Goal: Task Accomplishment & Management: Complete application form

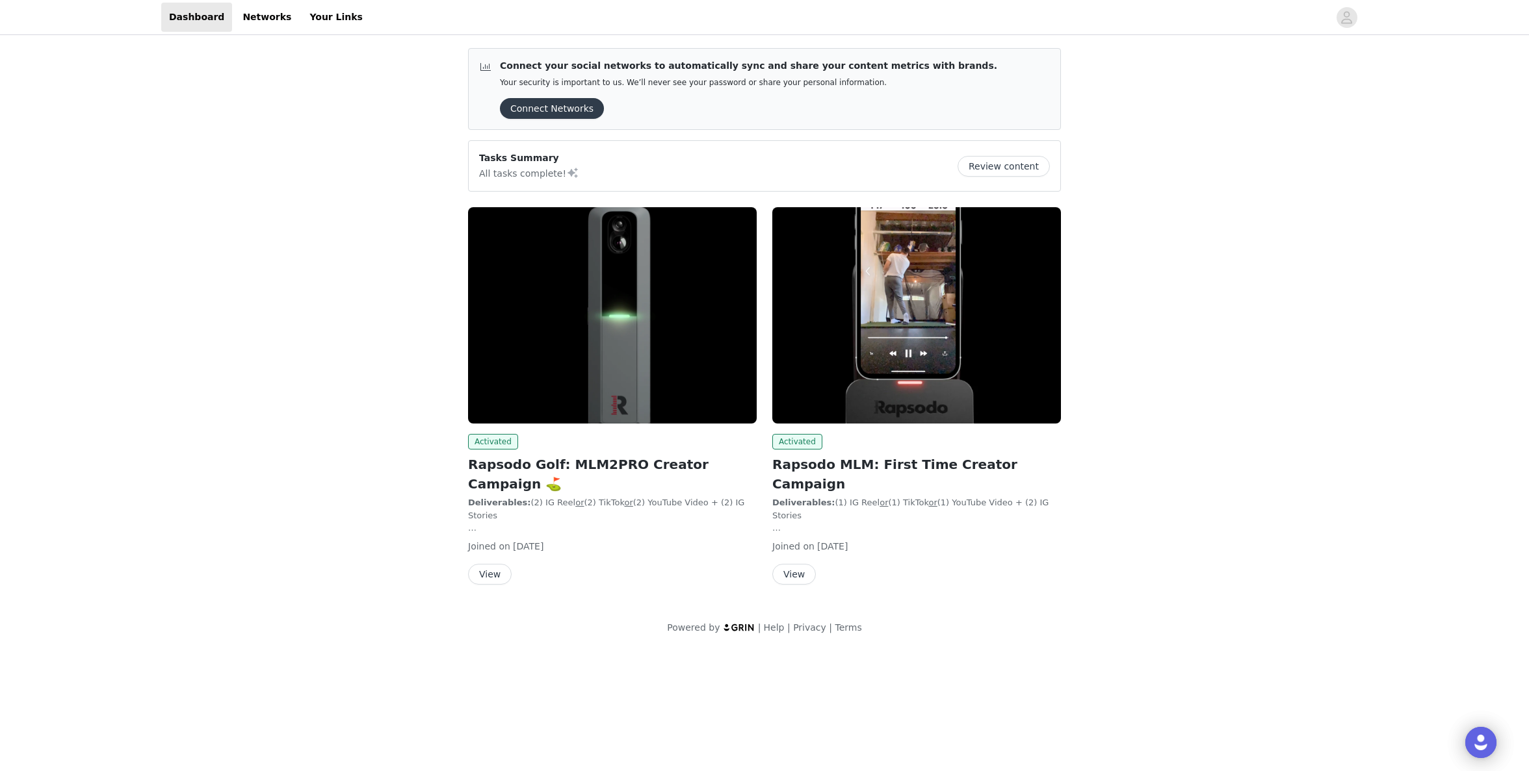
click at [500, 564] on button "View" at bounding box center [490, 574] width 44 height 21
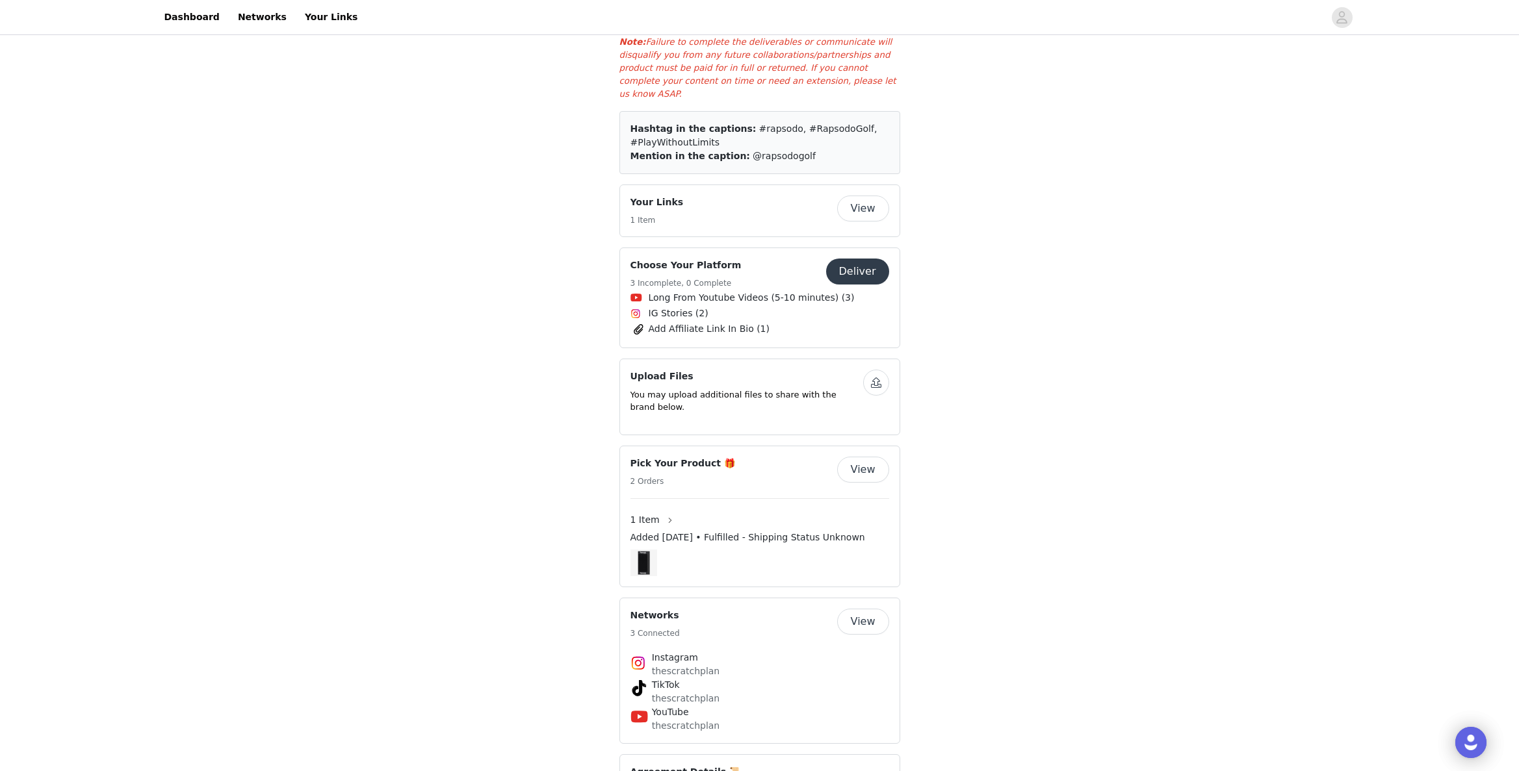
scroll to position [870, 0]
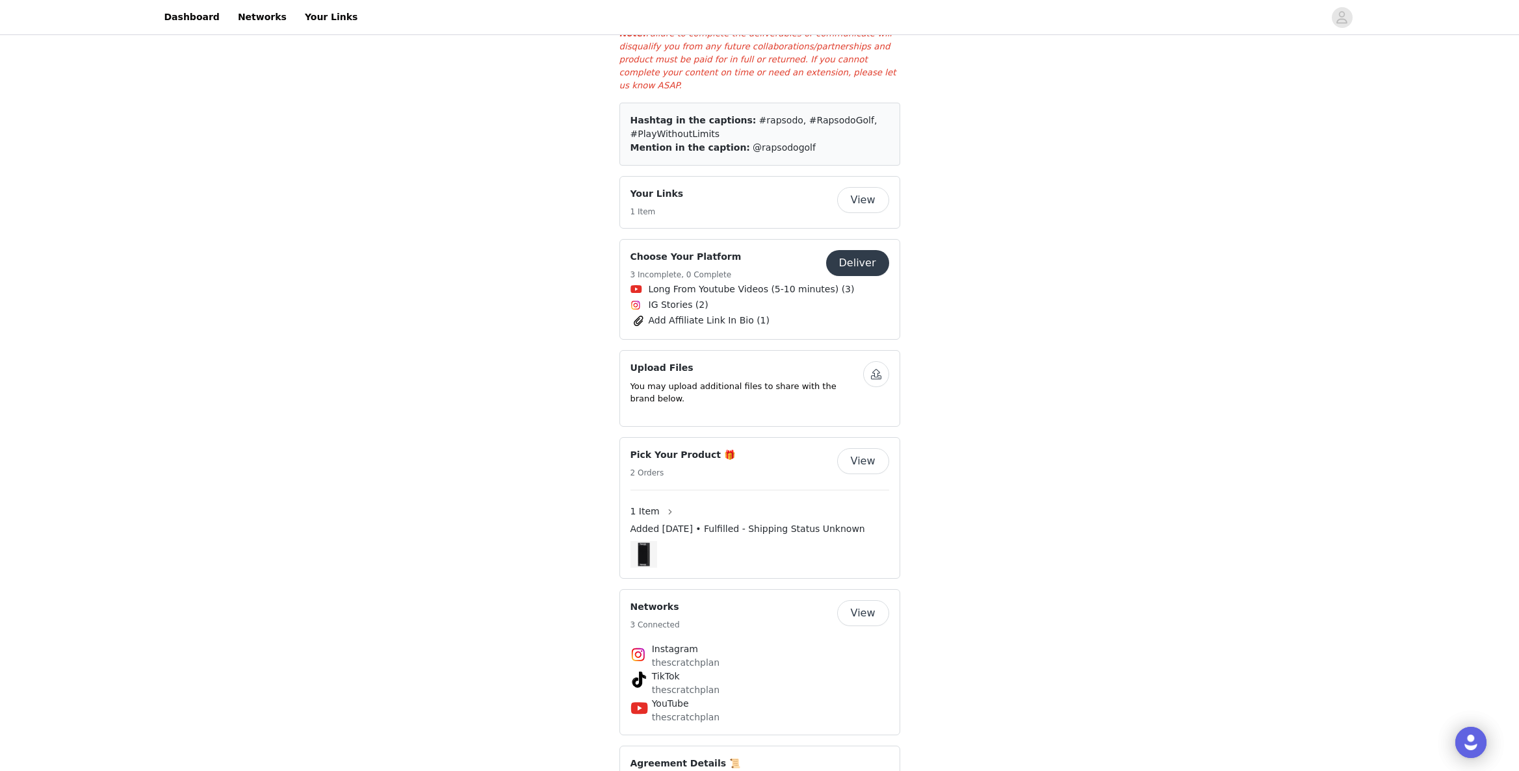
click at [841, 250] on button "Deliver" at bounding box center [857, 263] width 63 height 26
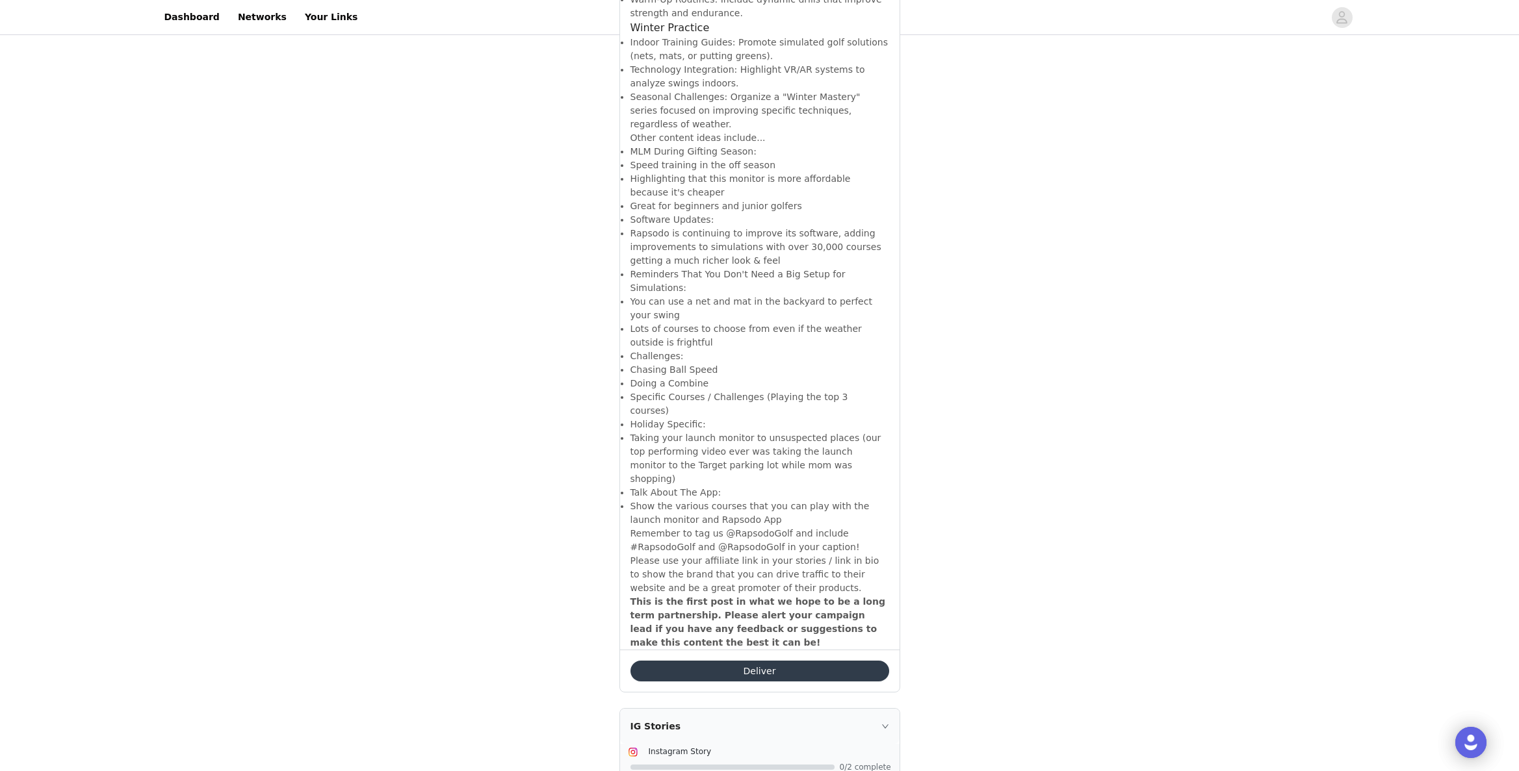
scroll to position [2005, 0]
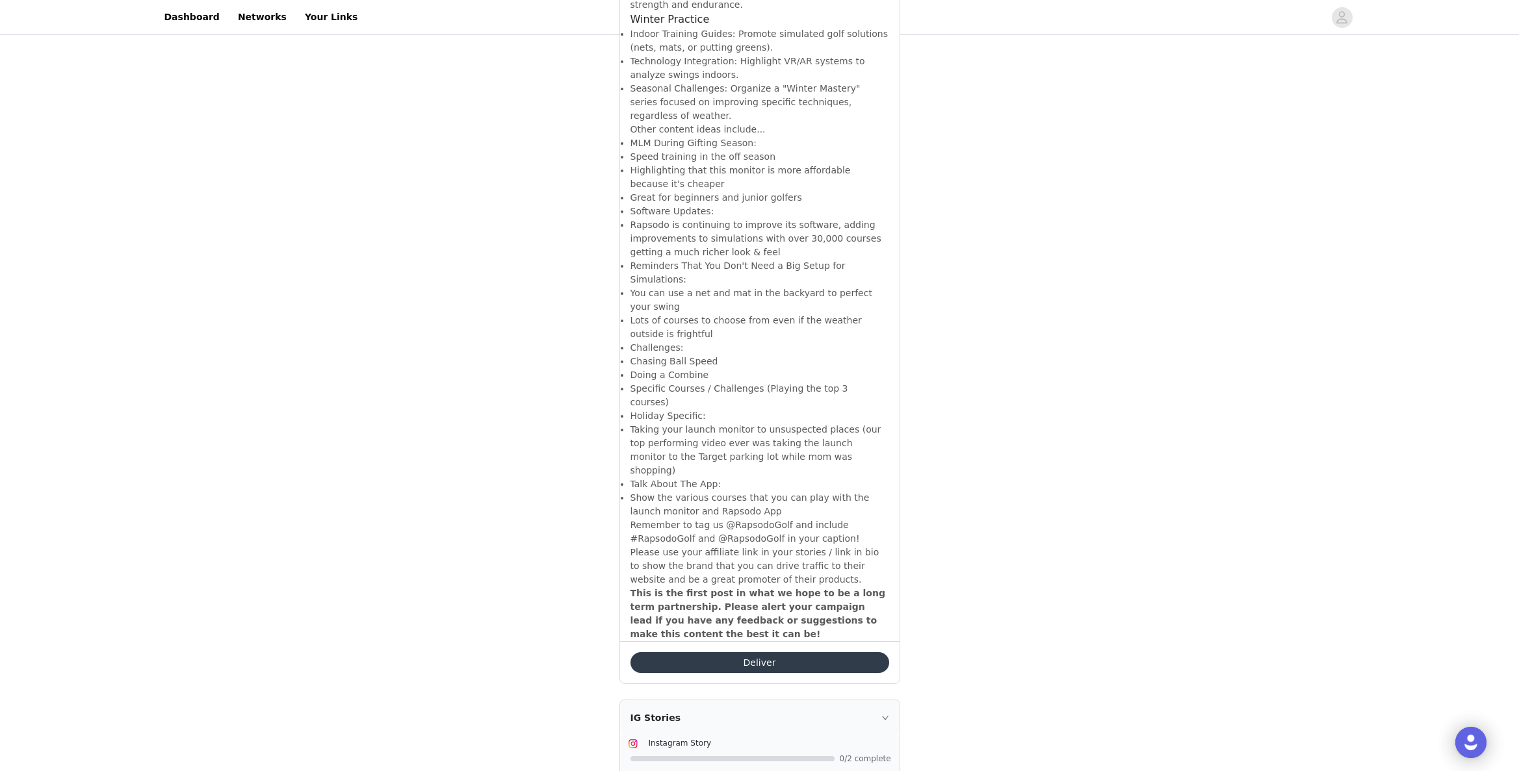
click at [764, 653] on button "Deliver" at bounding box center [759, 663] width 259 height 21
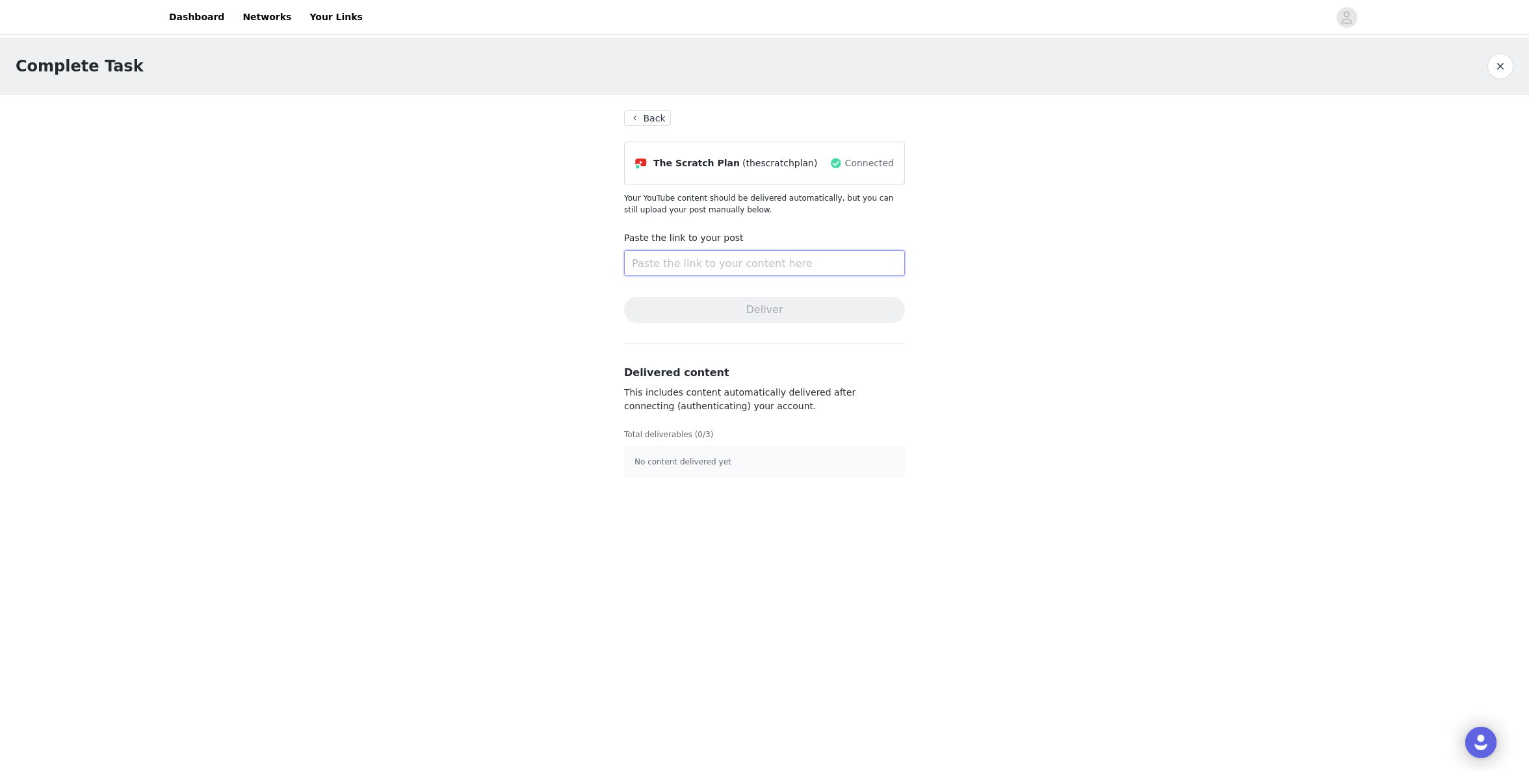
click at [697, 267] on input "text" at bounding box center [764, 263] width 281 height 26
paste input "[URL][DOMAIN_NAME]"
type input "[URL][DOMAIN_NAME]"
click at [743, 308] on button "Deliver" at bounding box center [764, 310] width 281 height 26
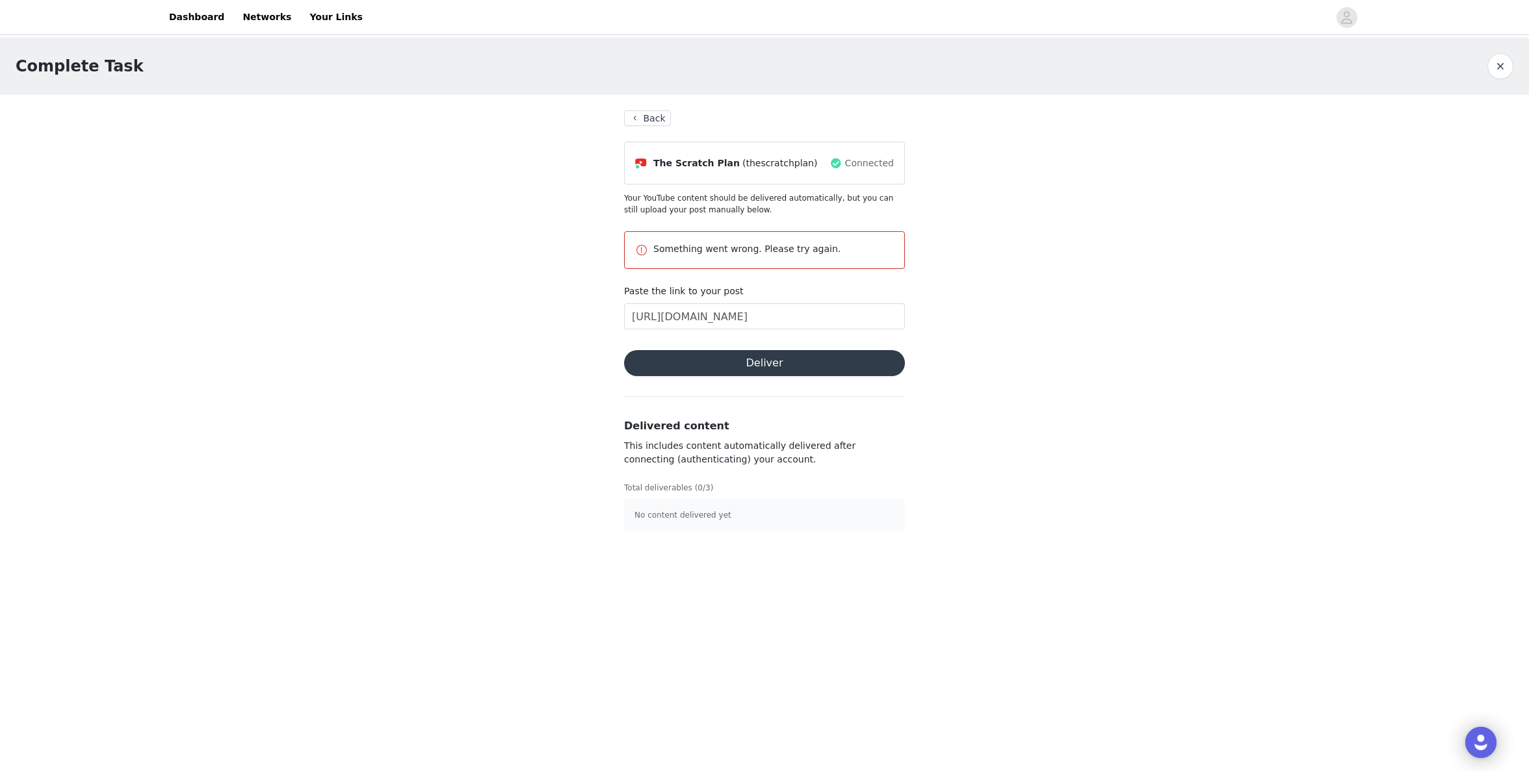
click at [584, 307] on div "Complete Task Back The Scratch Plan (thescratchplan) Connected Your YouTube con…" at bounding box center [764, 293] width 1529 height 510
click at [727, 312] on input "[URL][DOMAIN_NAME]" at bounding box center [764, 317] width 281 height 26
click at [726, 311] on input "[URL][DOMAIN_NAME]" at bounding box center [764, 317] width 281 height 26
